Goal: Communication & Community: Answer question/provide support

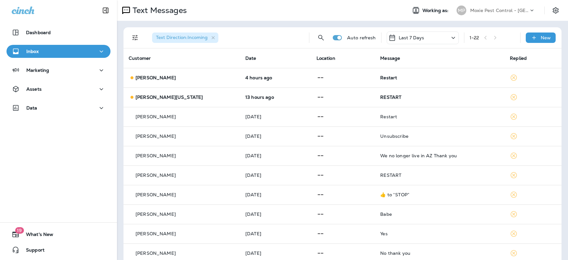
click at [501, 10] on p "Moxie Pest Control - [GEOGRAPHIC_DATA]" at bounding box center [499, 10] width 58 height 5
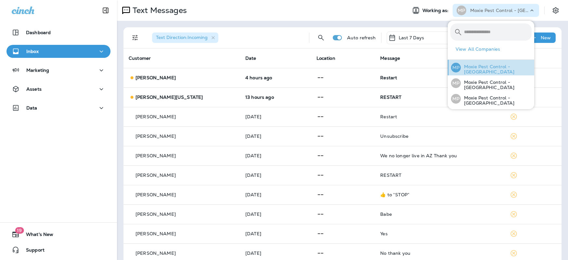
click at [497, 70] on p "Moxie Pest Control - [GEOGRAPHIC_DATA]" at bounding box center [496, 69] width 71 height 10
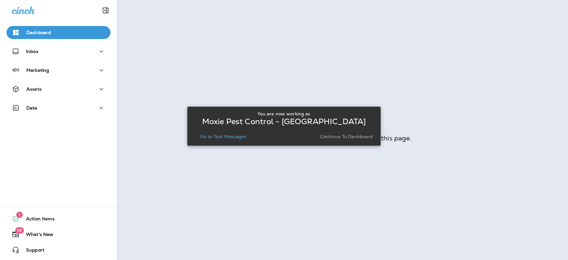
click at [232, 135] on p "Go to Text Messages" at bounding box center [223, 136] width 46 height 5
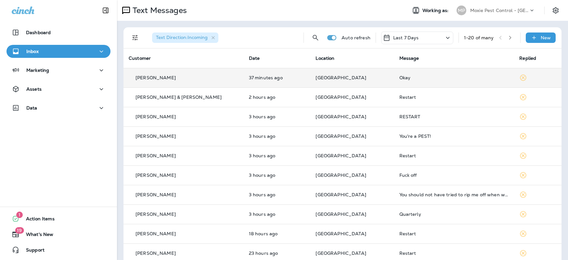
click at [181, 79] on div "[PERSON_NAME]" at bounding box center [184, 77] width 110 height 7
